Goal: Navigation & Orientation: Understand site structure

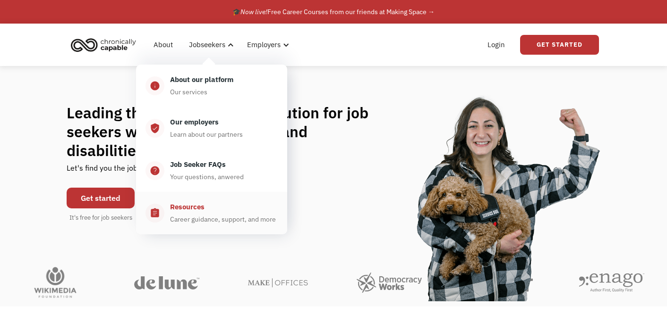
click at [206, 209] on div "Resources Career guidance, support, and more" at bounding box center [220, 214] width 113 height 24
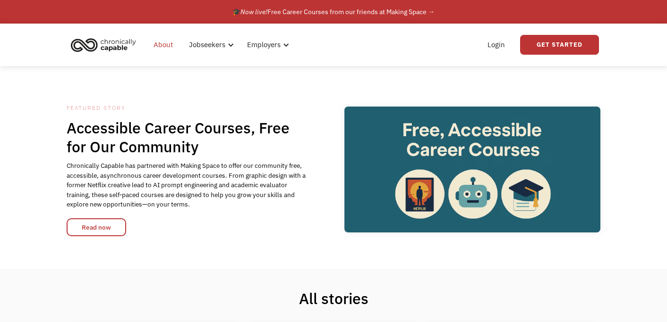
click at [167, 46] on link "About" at bounding box center [163, 45] width 31 height 30
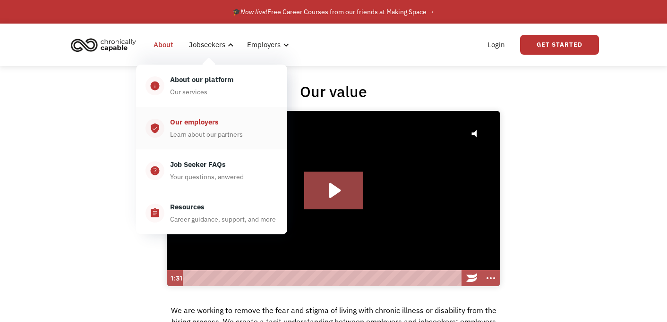
click at [208, 122] on div "Our employers" at bounding box center [194, 122] width 49 height 11
